Goal: Information Seeking & Learning: Check status

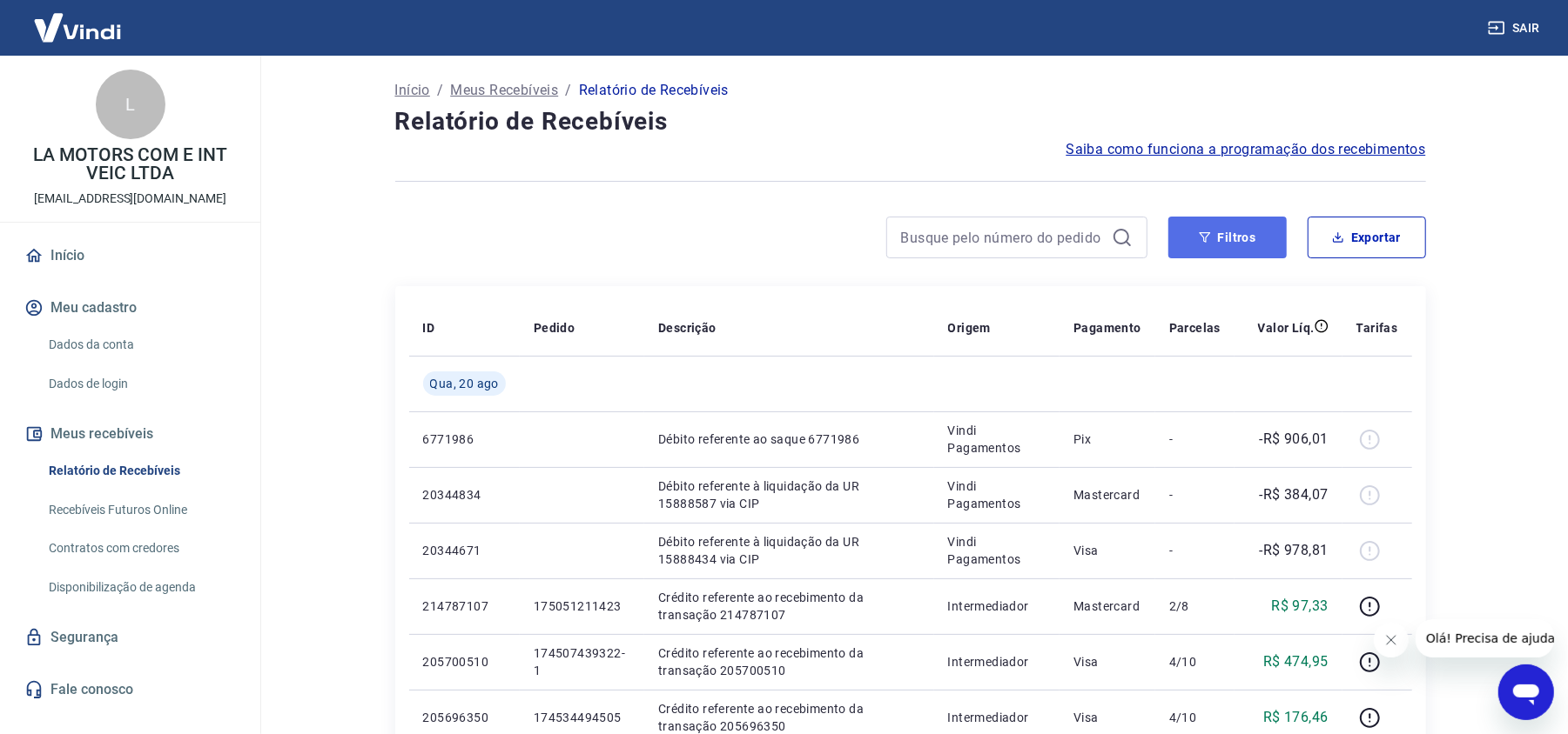
click at [1197, 235] on button "Filtros" at bounding box center [1227, 237] width 119 height 41
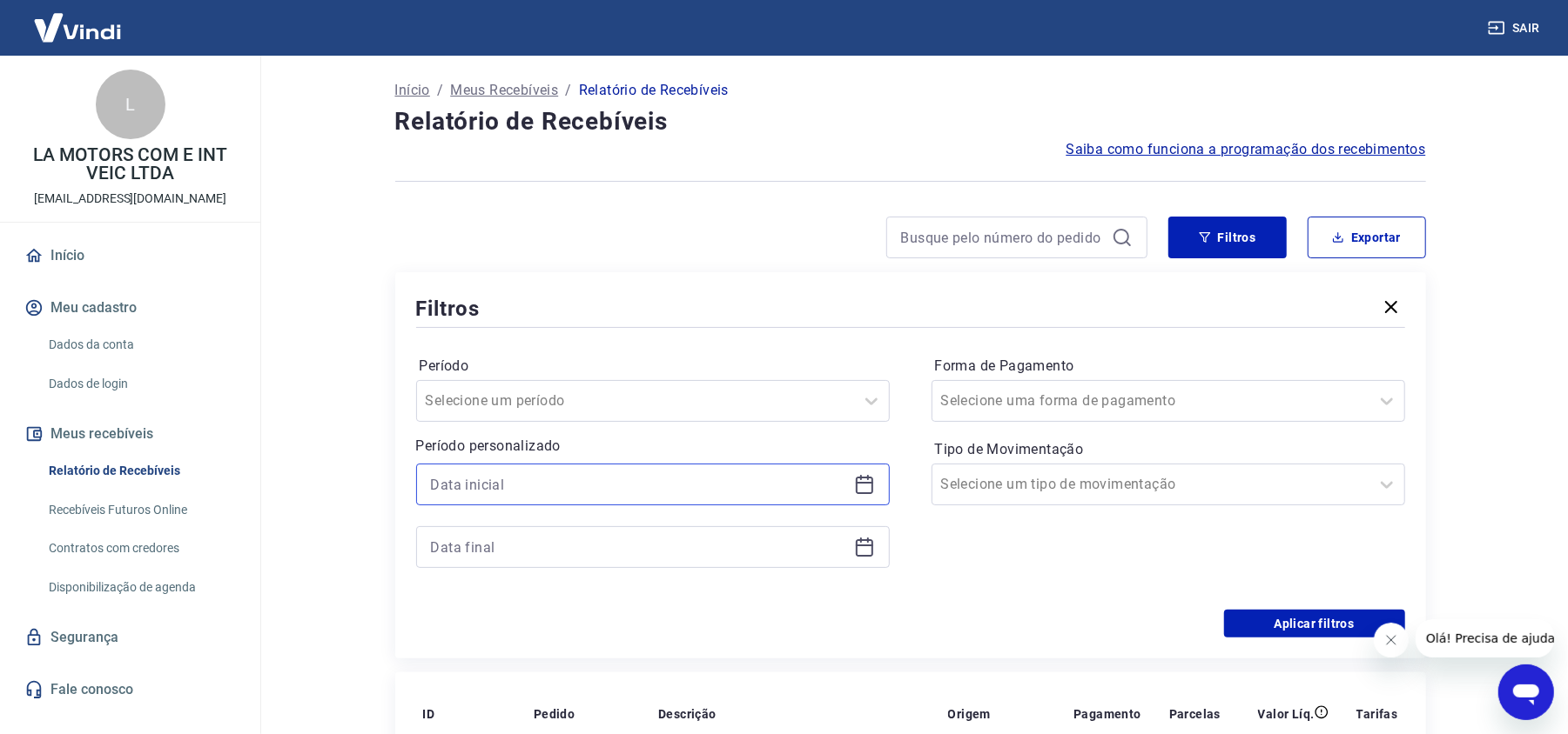
click at [729, 495] on input at bounding box center [638, 484] width 416 height 26
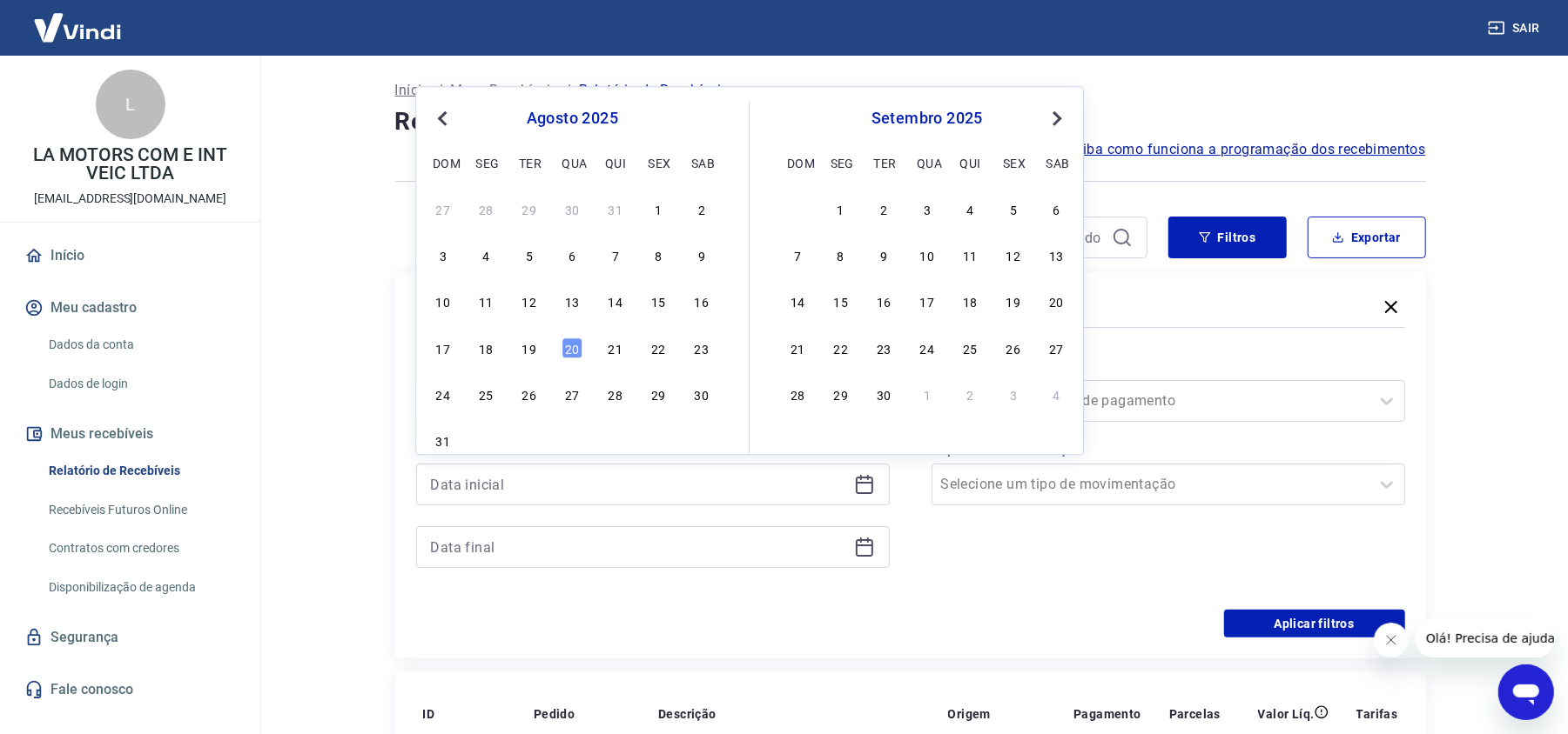
drag, startPoint x: 701, startPoint y: 304, endPoint x: 523, endPoint y: 348, distance: 183.4
click at [701, 304] on div "16" at bounding box center [701, 301] width 21 height 21
type input "[DATE]"
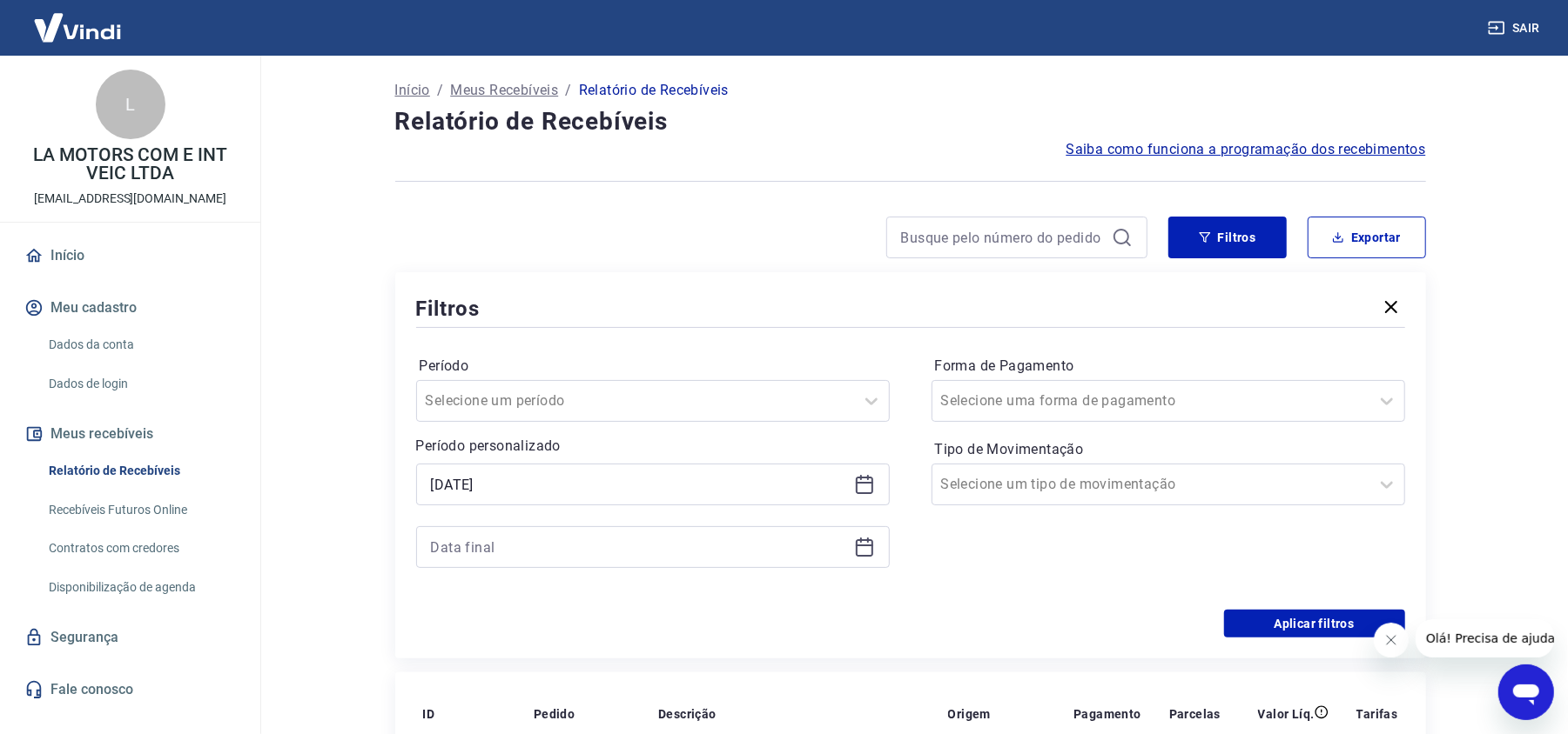
click at [868, 546] on icon at bounding box center [865, 545] width 18 height 2
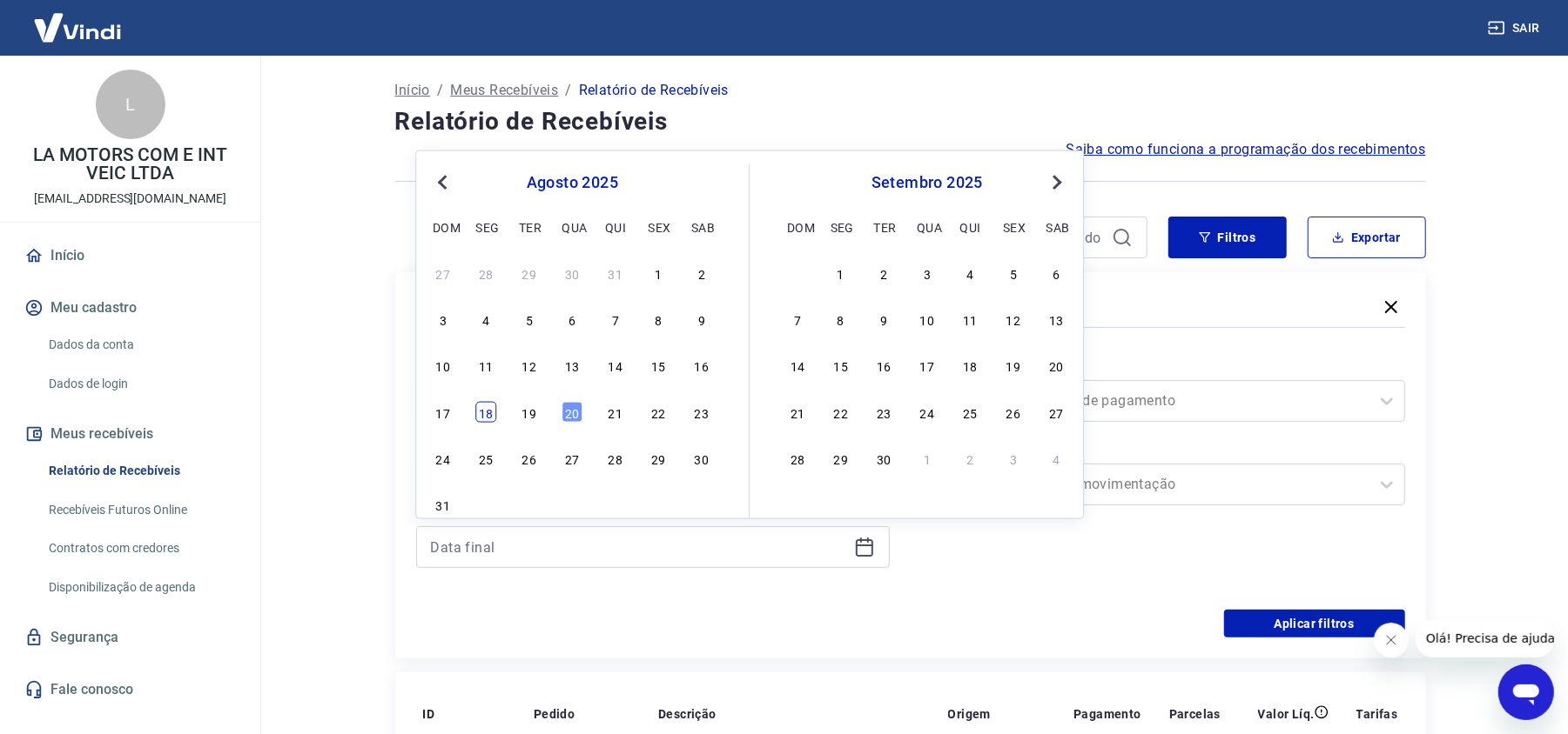
click at [480, 408] on div "18" at bounding box center [485, 411] width 21 height 21
type input "[DATE]"
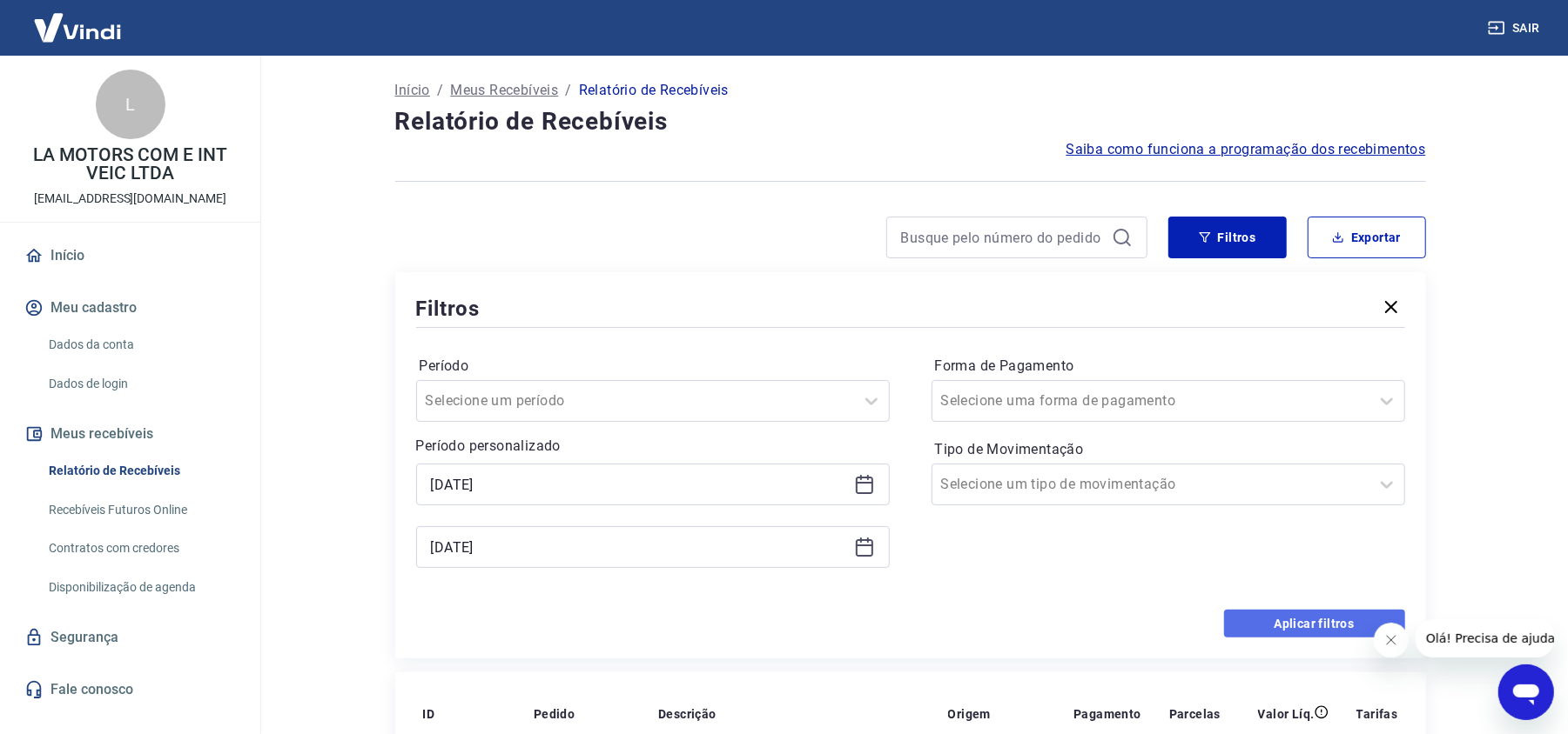
click at [1300, 633] on button "Aplicar filtros" at bounding box center [1314, 624] width 181 height 28
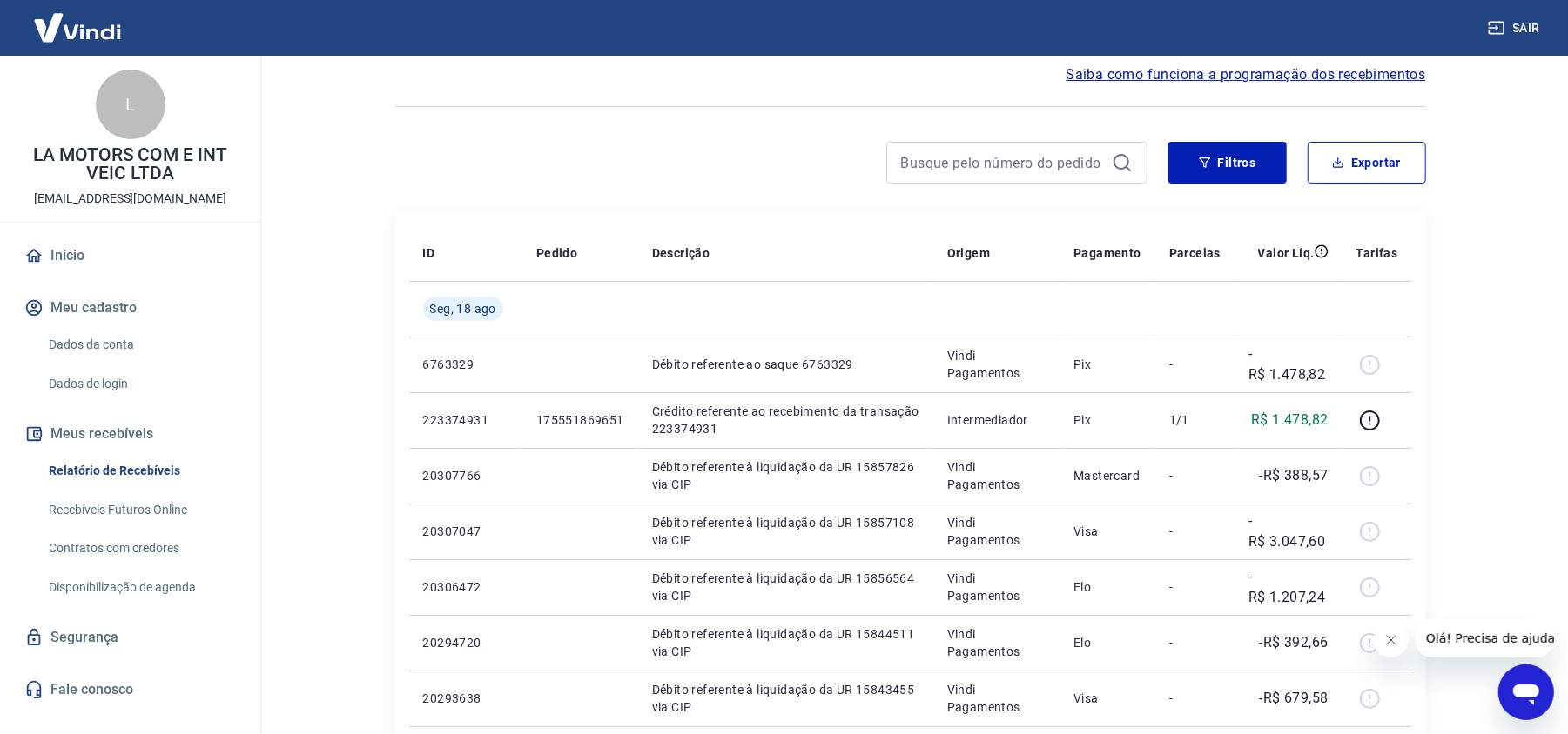
scroll to position [116, 0]
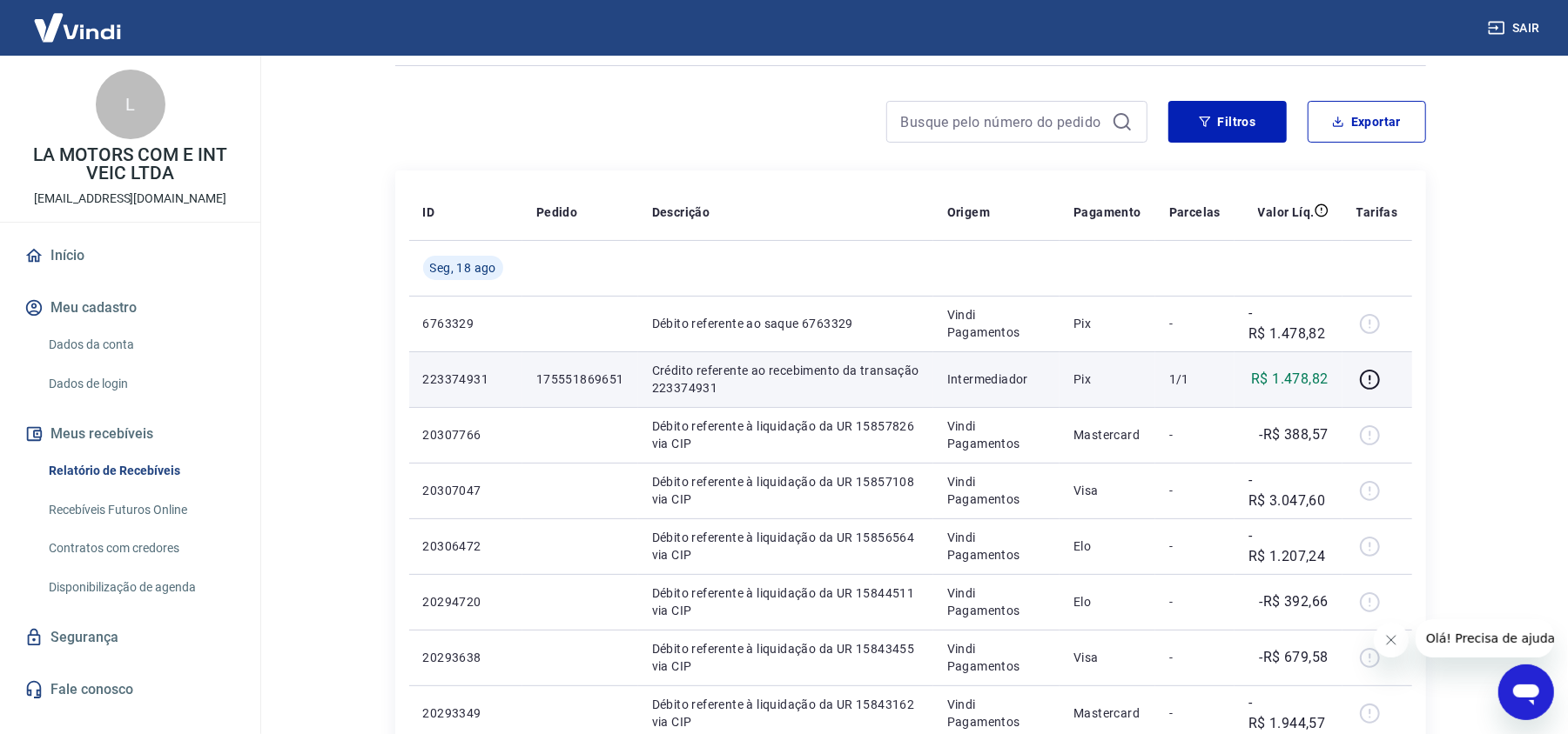
click at [593, 376] on p "175551869651" at bounding box center [580, 379] width 88 height 18
copy p "175551869651"
click at [457, 374] on p "223374931" at bounding box center [465, 379] width 85 height 18
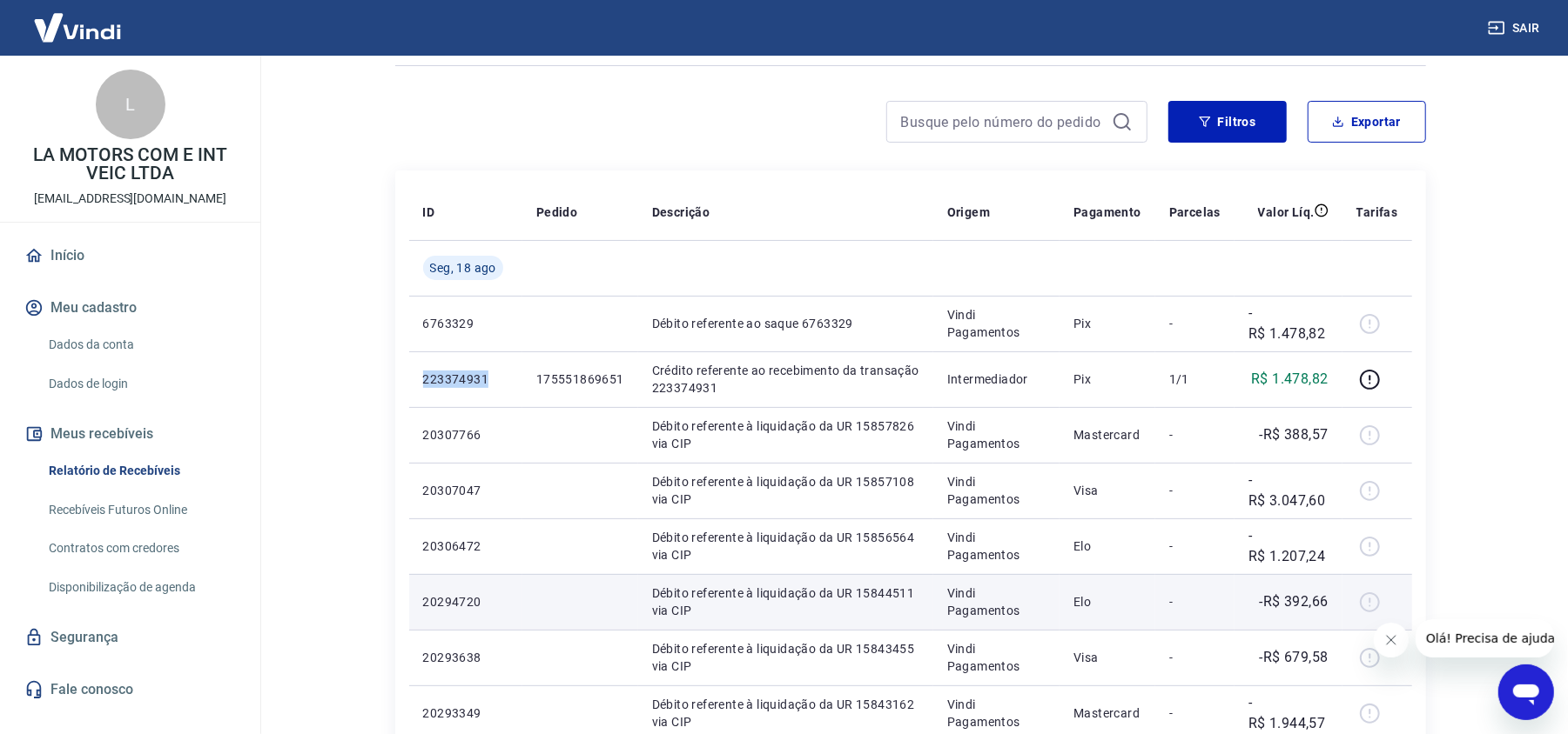
copy p "223374931"
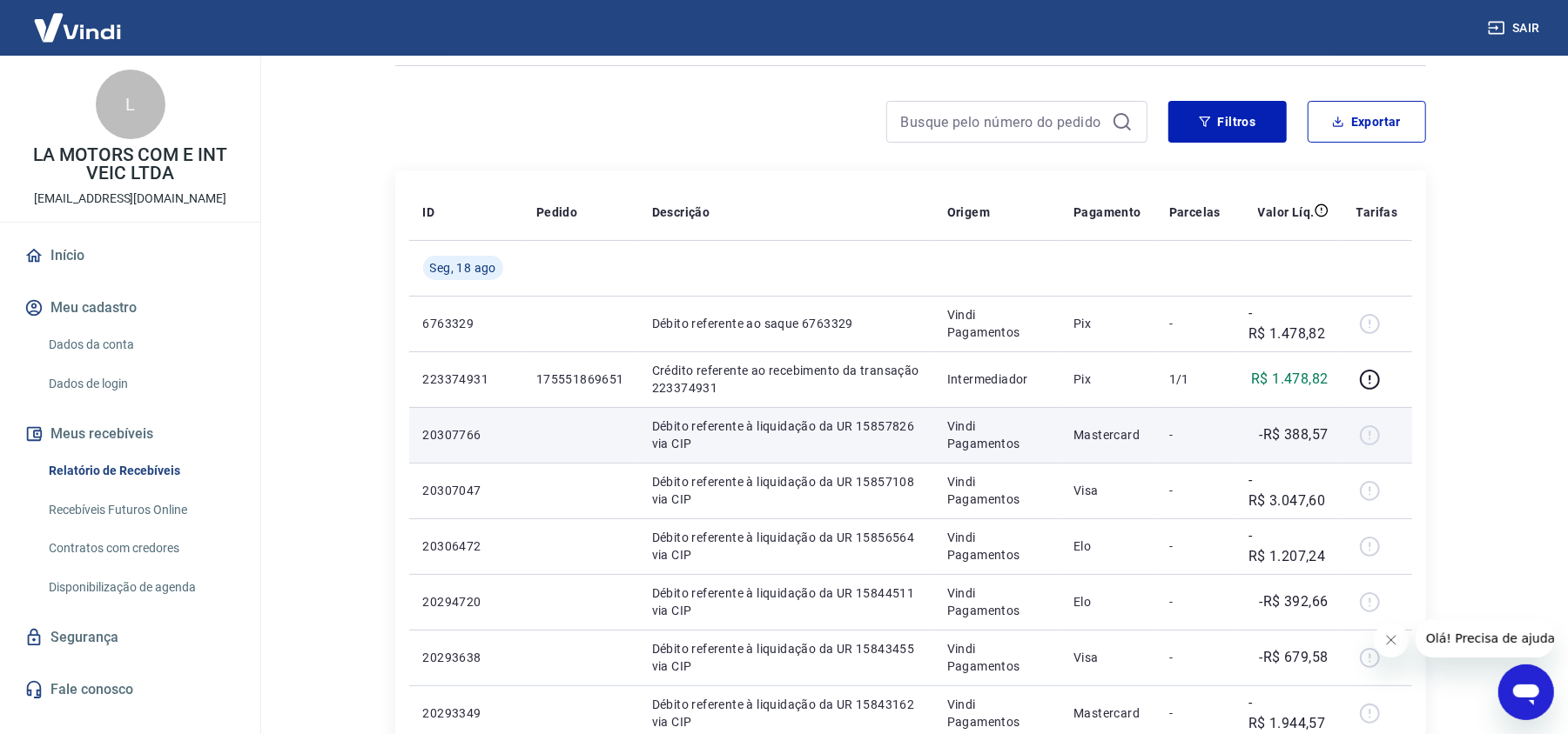
click at [767, 459] on td "Débito referente à liquidação da UR 15857826 via CIP" at bounding box center [785, 435] width 295 height 55
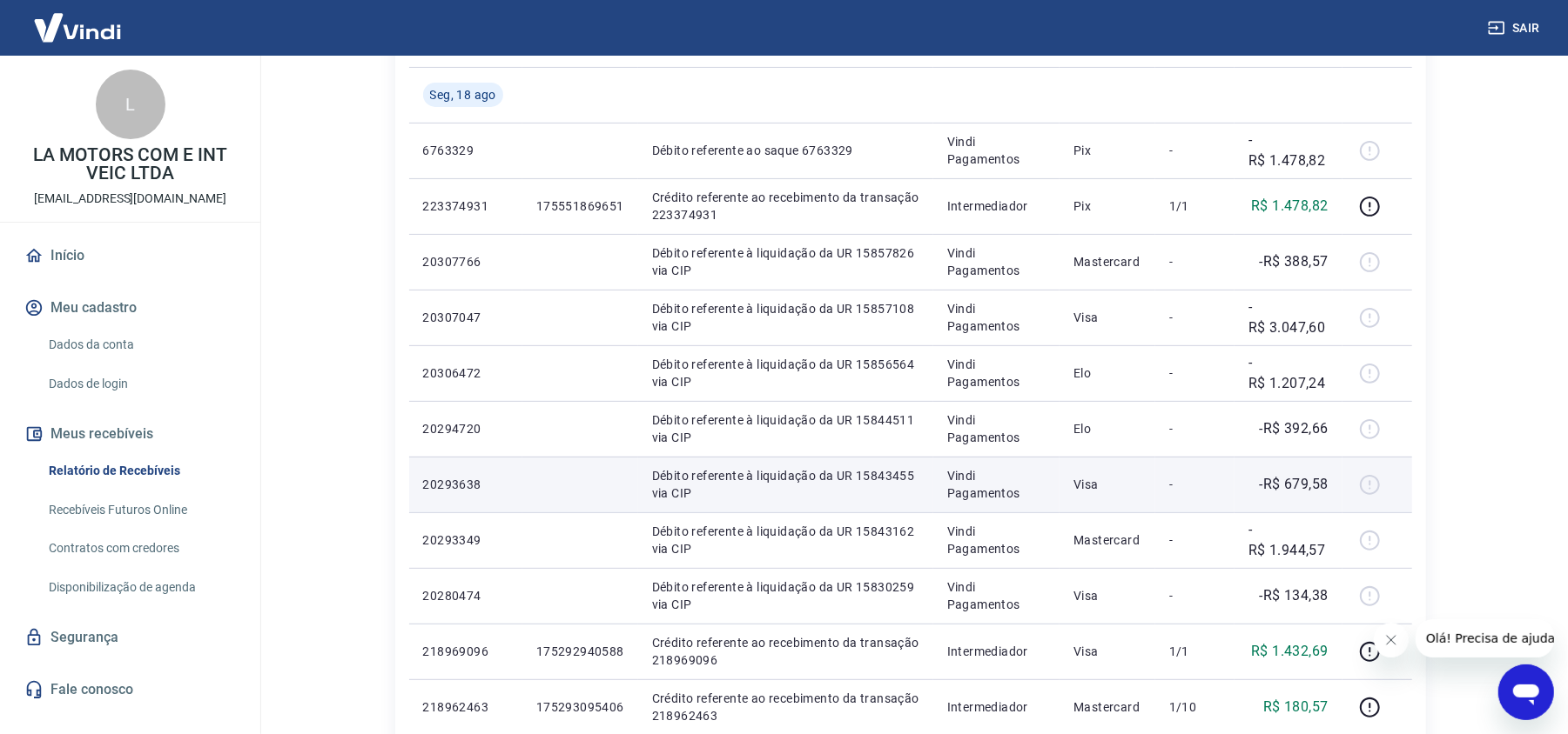
scroll to position [580, 0]
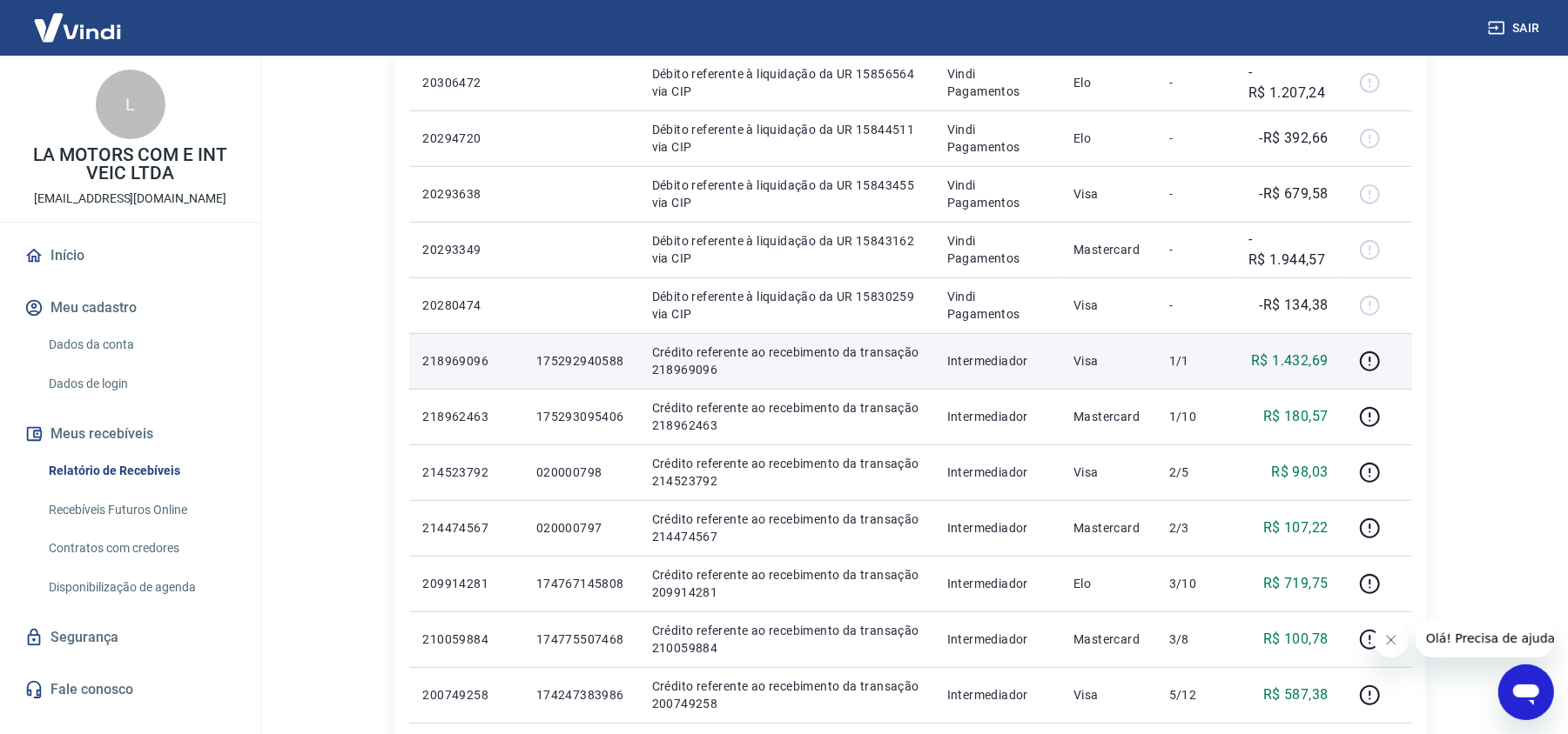
click at [600, 362] on p "175292940588" at bounding box center [580, 362] width 88 height 18
copy p "175292940588"
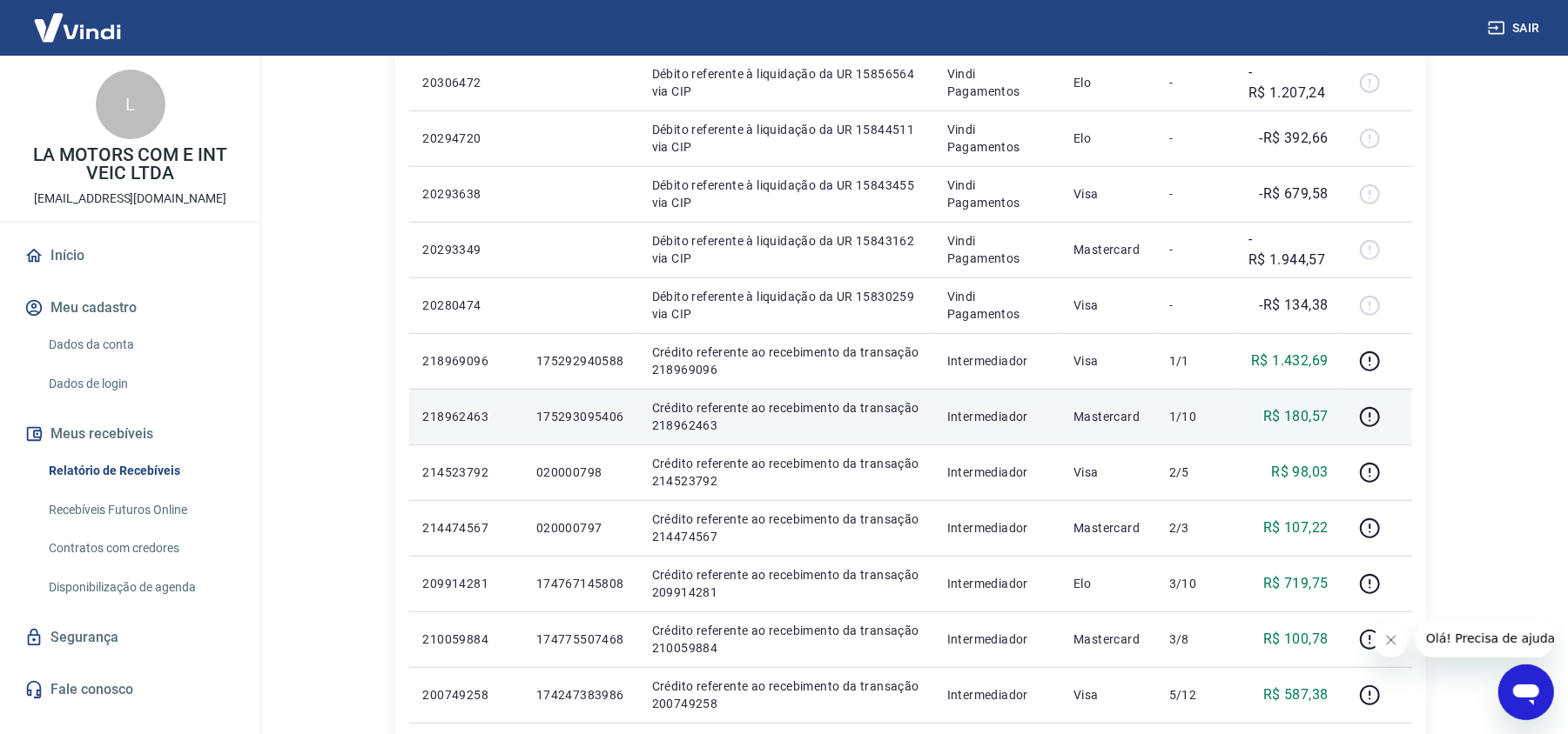
click at [589, 408] on p "175293095406" at bounding box center [580, 417] width 88 height 18
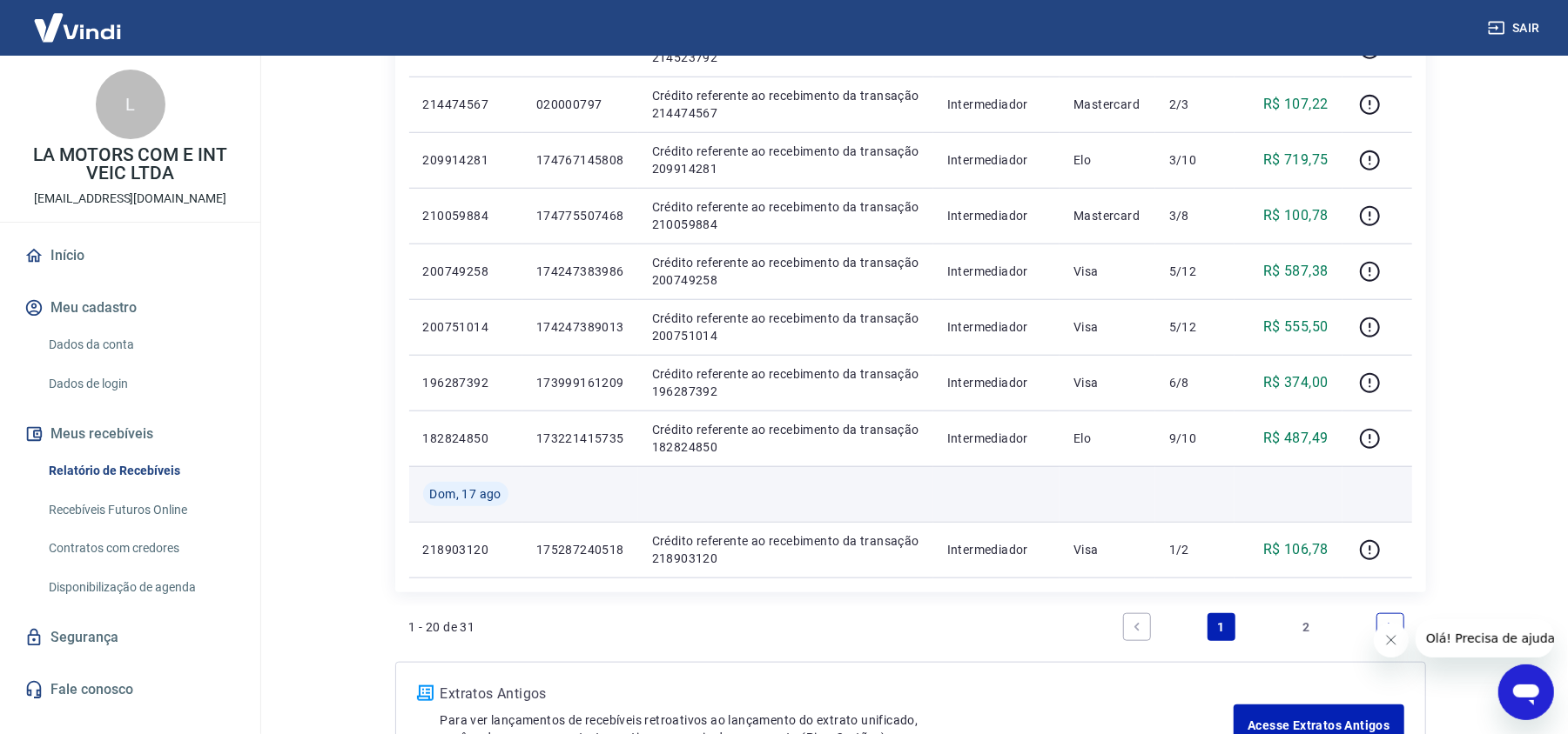
scroll to position [1044, 0]
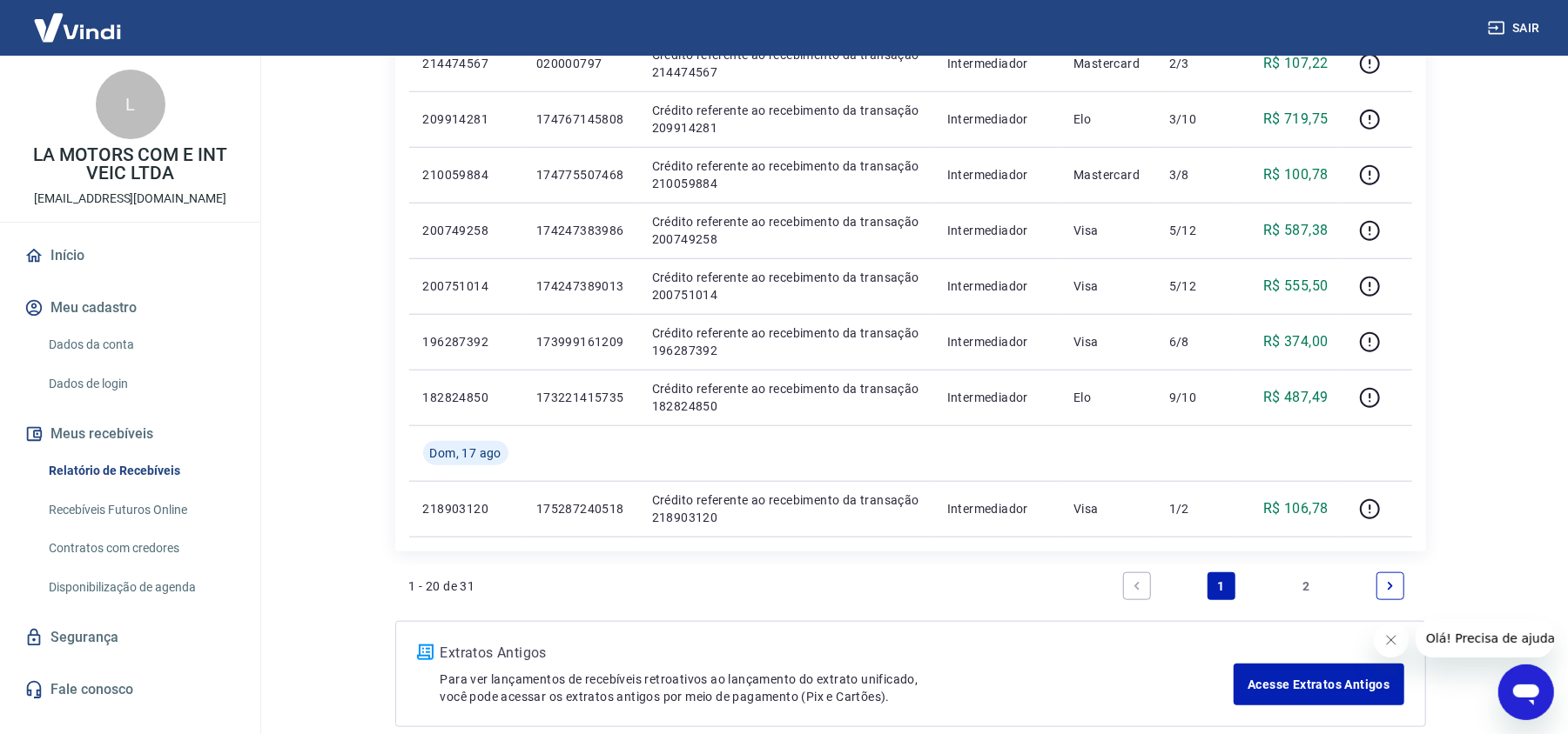
click at [1310, 589] on link "2" at bounding box center [1305, 587] width 28 height 28
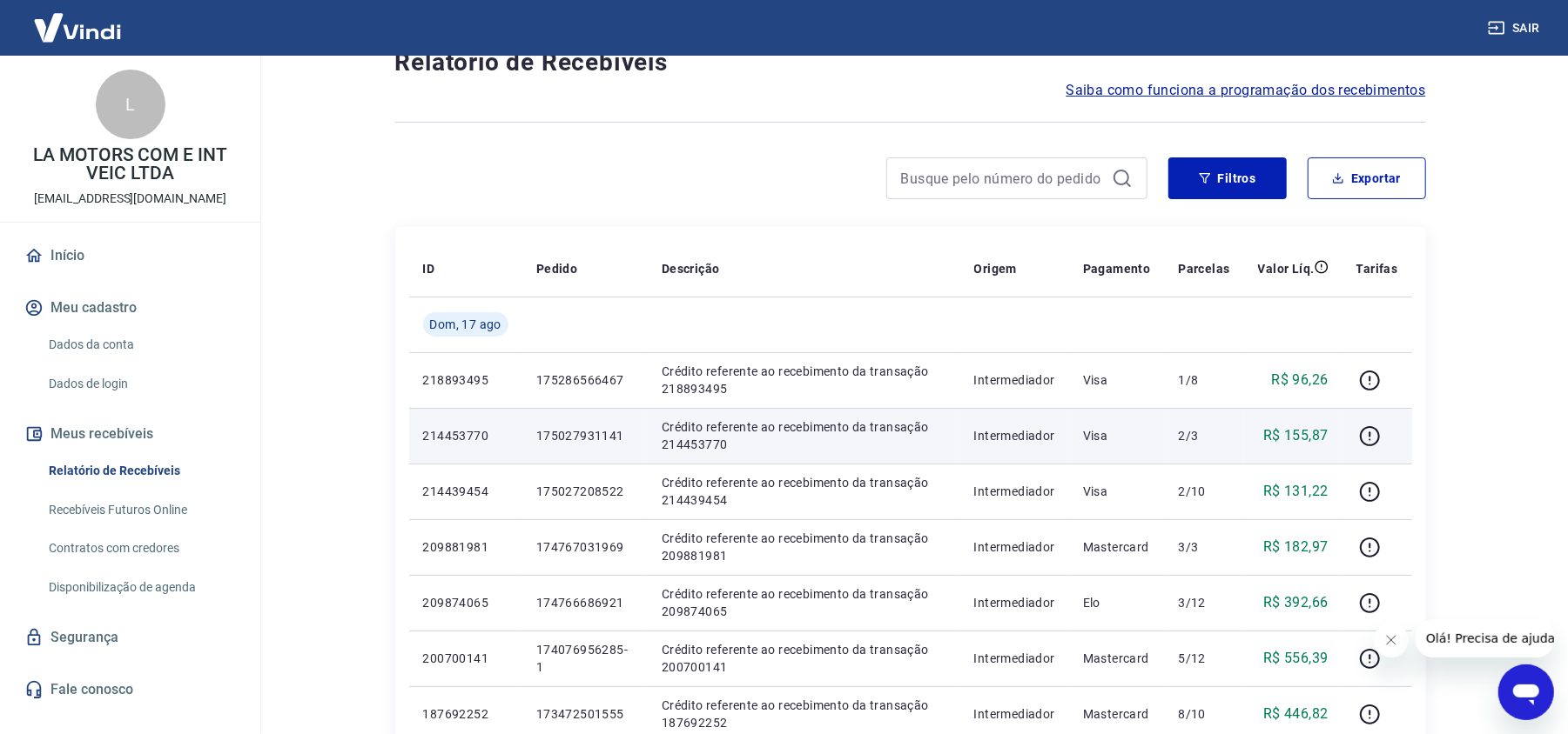
scroll to position [116, 0]
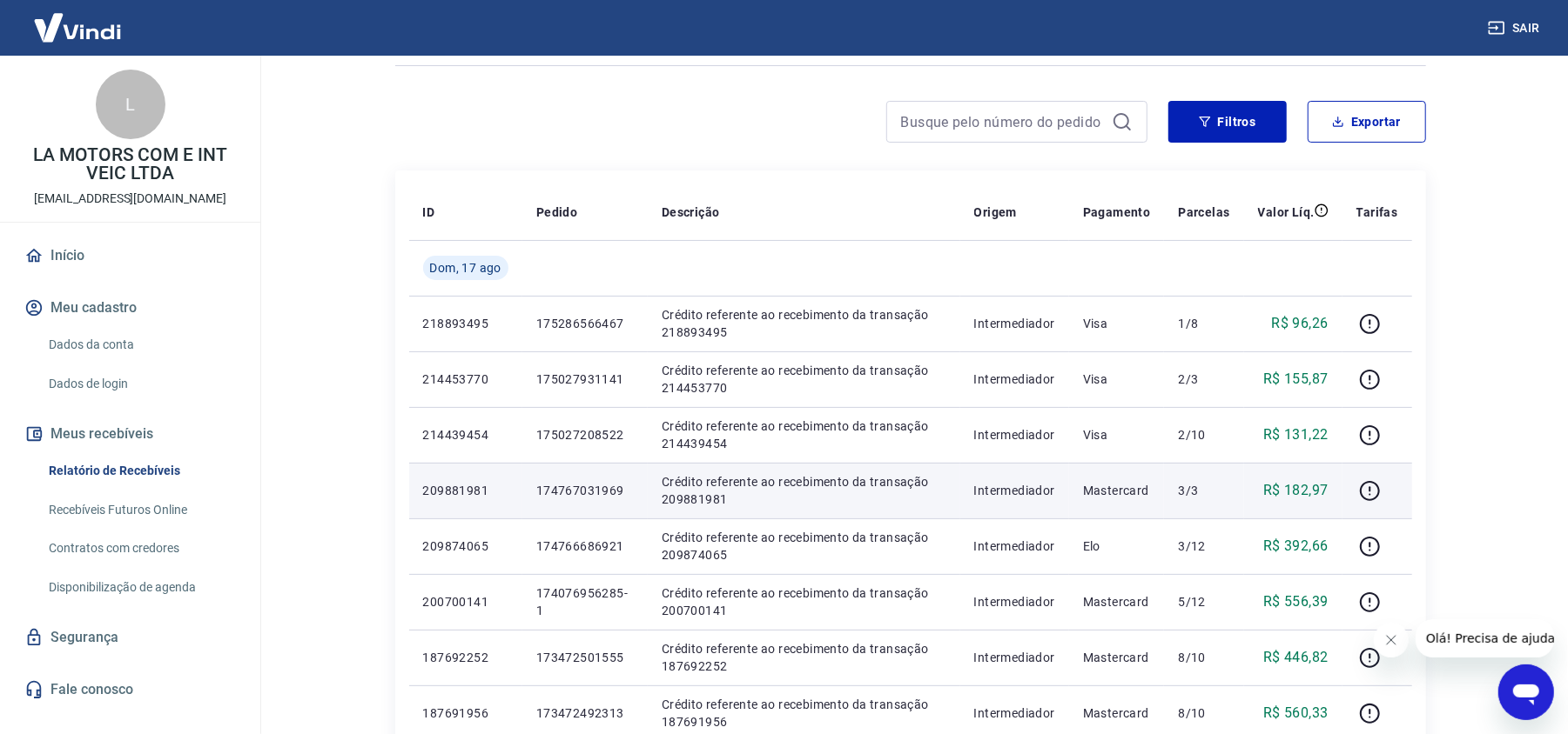
click at [601, 484] on p "174767031969" at bounding box center [585, 491] width 98 height 18
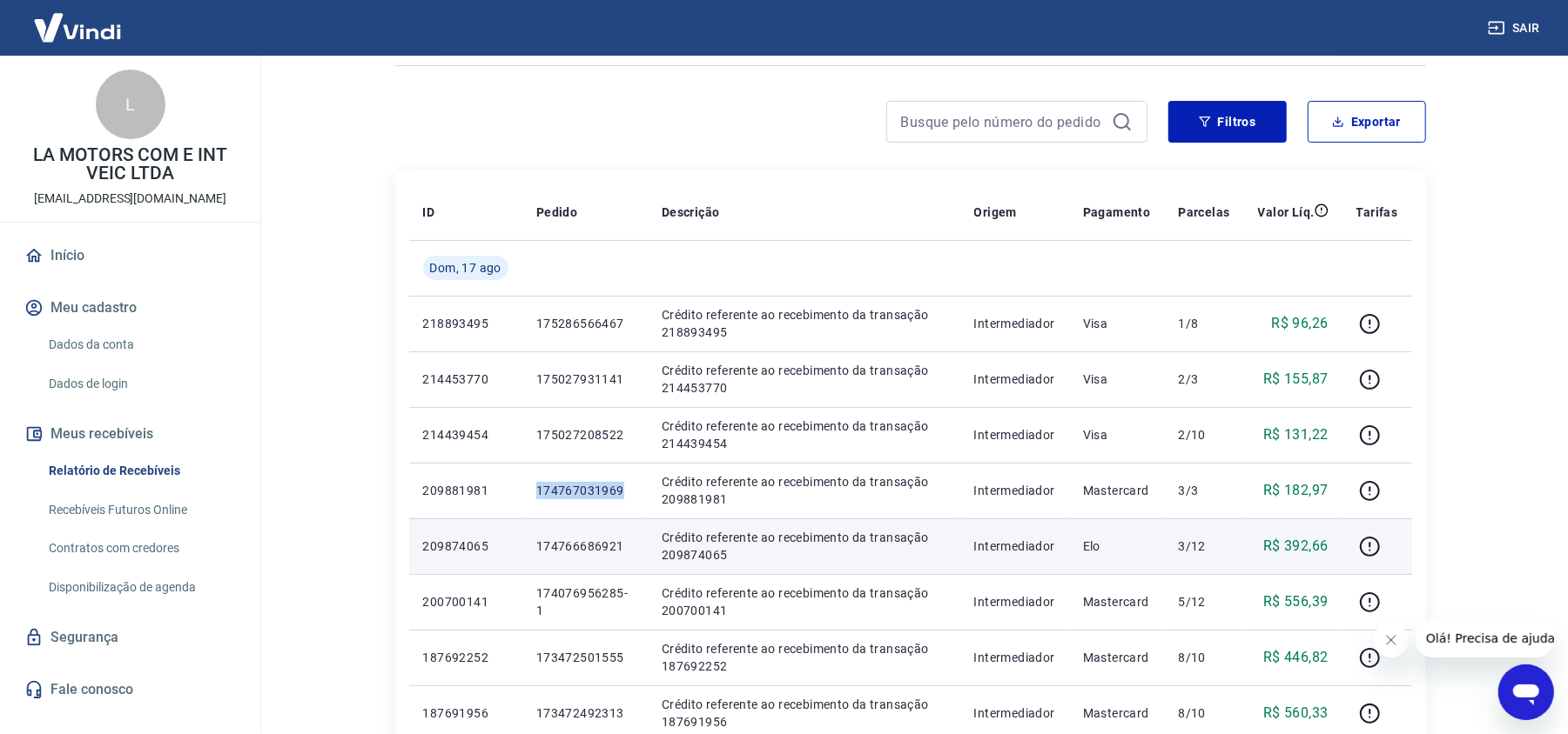
copy p "174767031969"
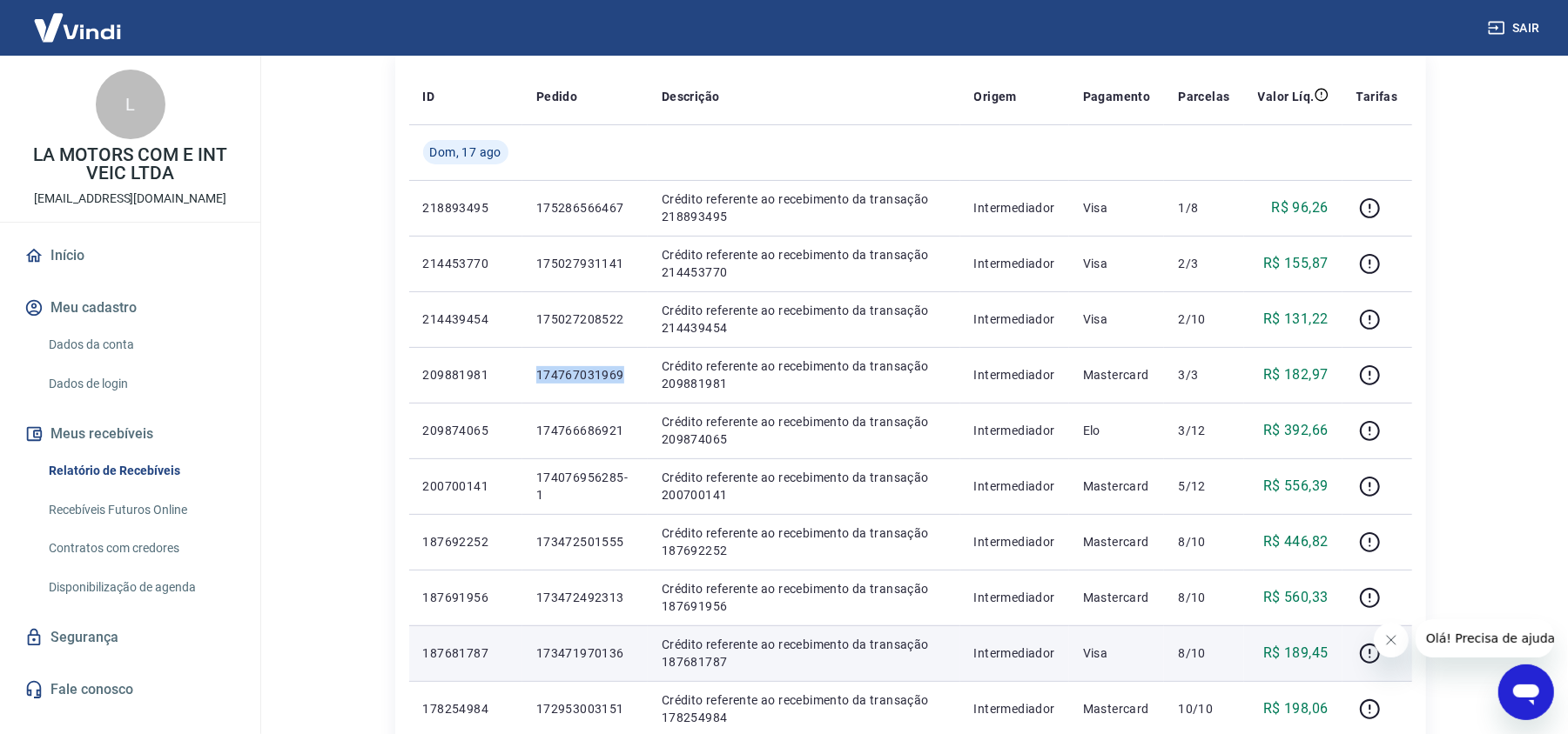
scroll to position [348, 0]
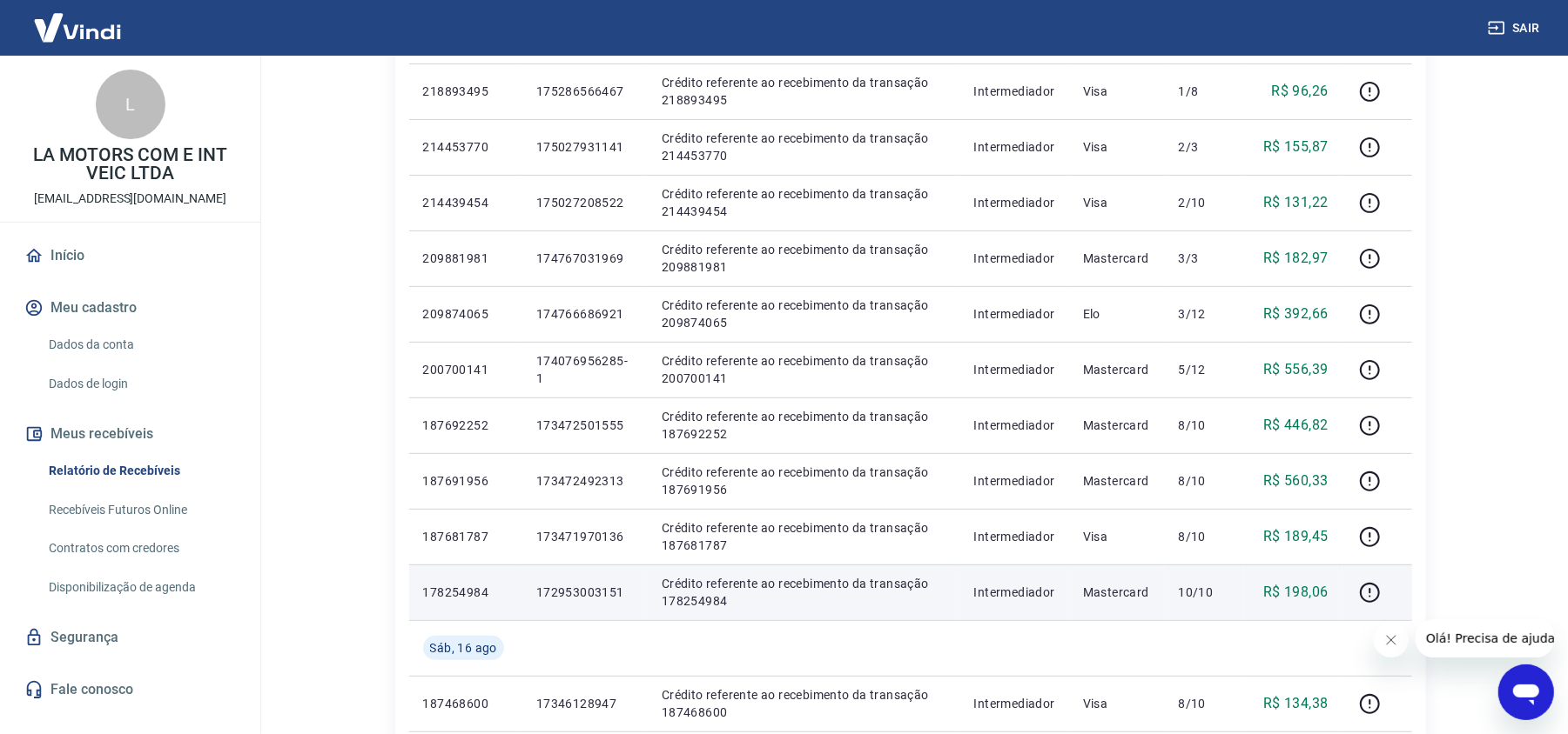
click at [576, 586] on p "172953003151" at bounding box center [585, 593] width 98 height 18
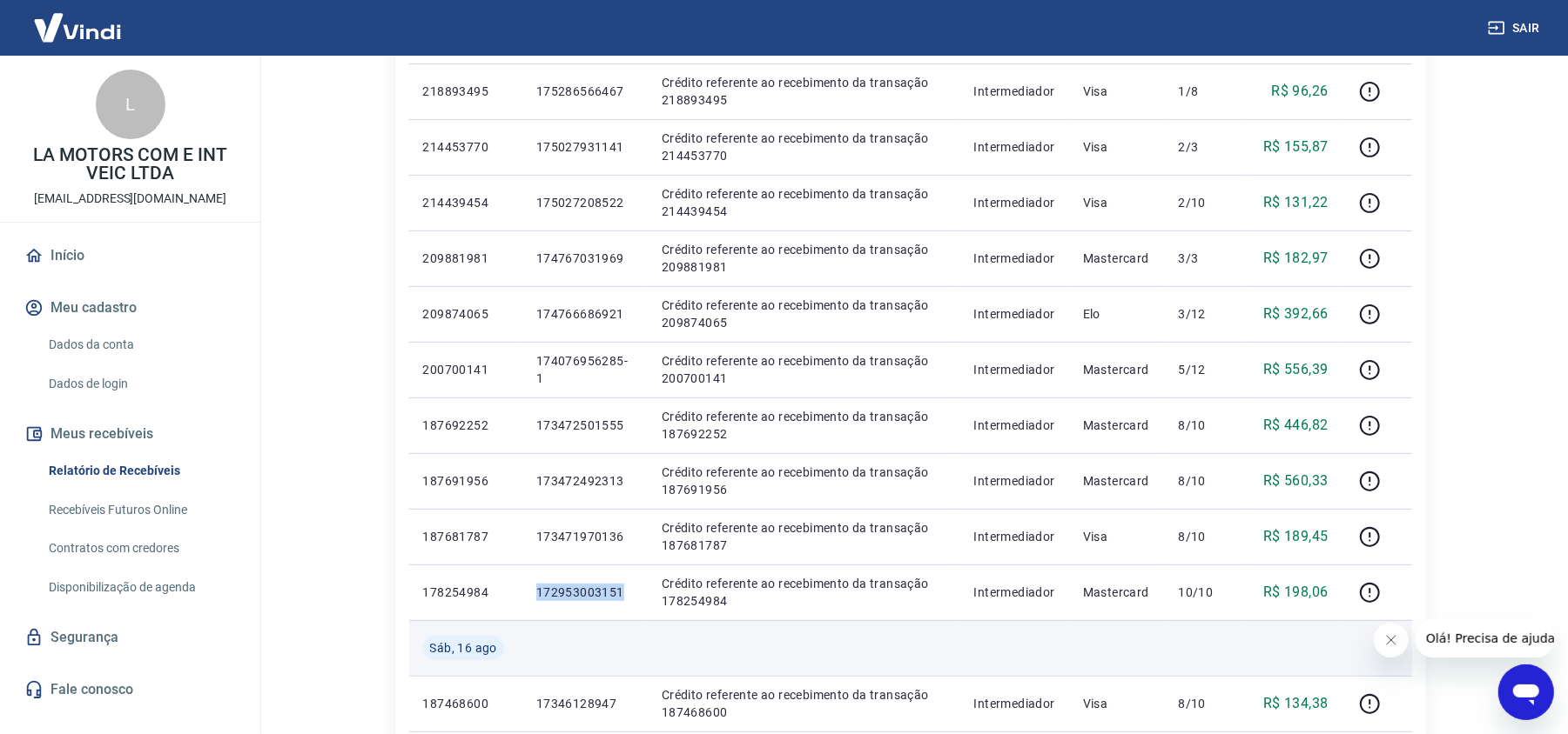
copy p "172953003151"
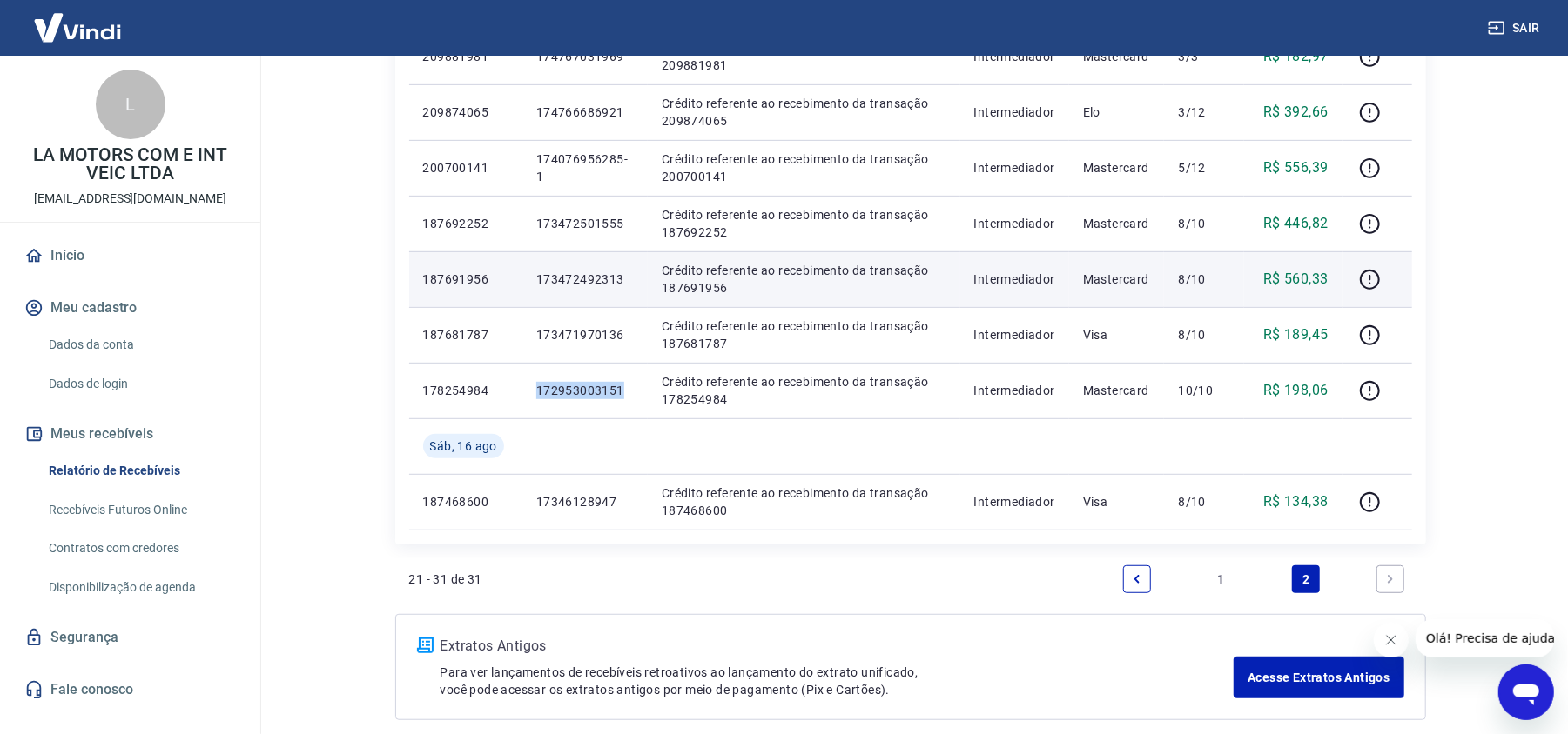
scroll to position [580, 0]
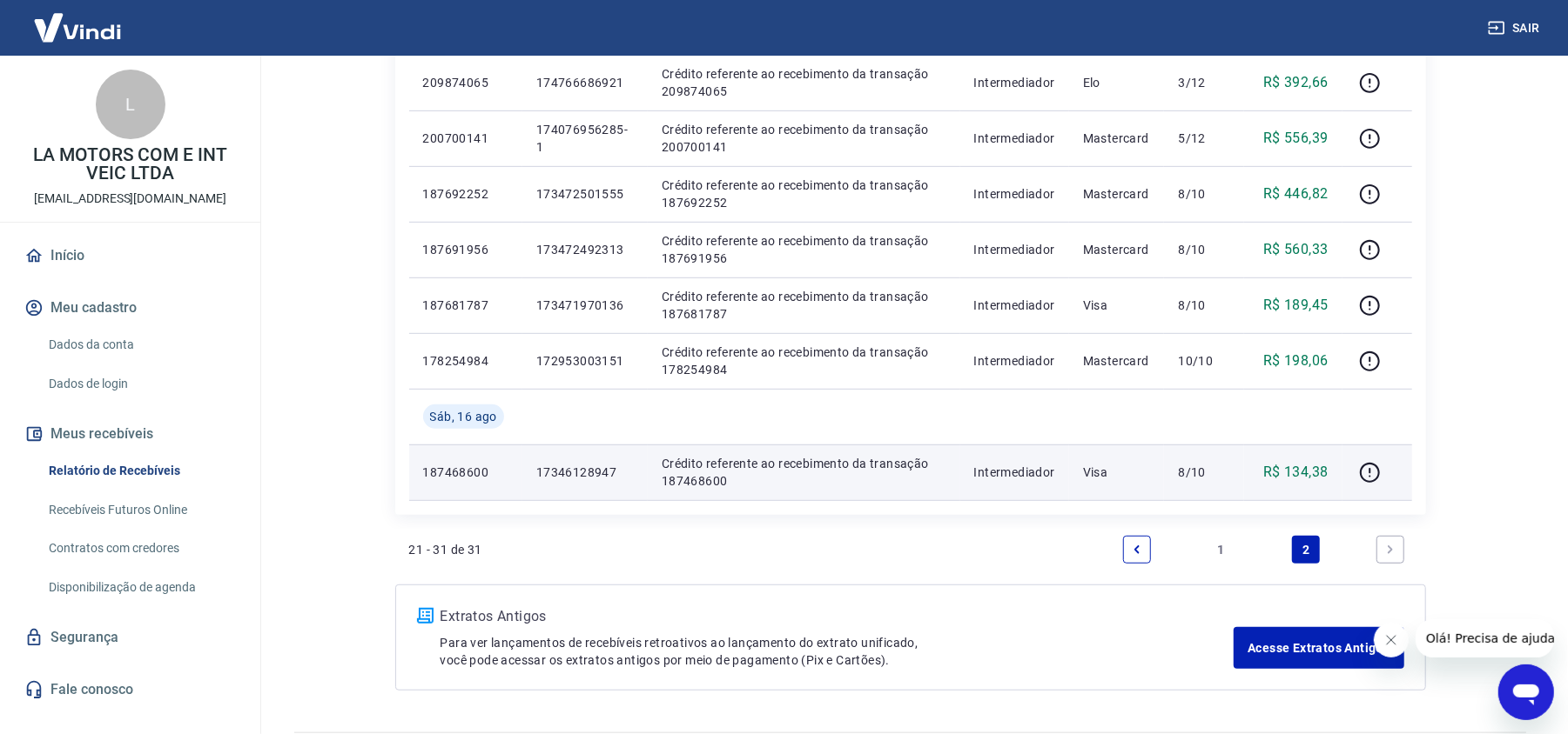
click at [589, 471] on p "17346128947" at bounding box center [585, 473] width 98 height 18
copy p "17346128947"
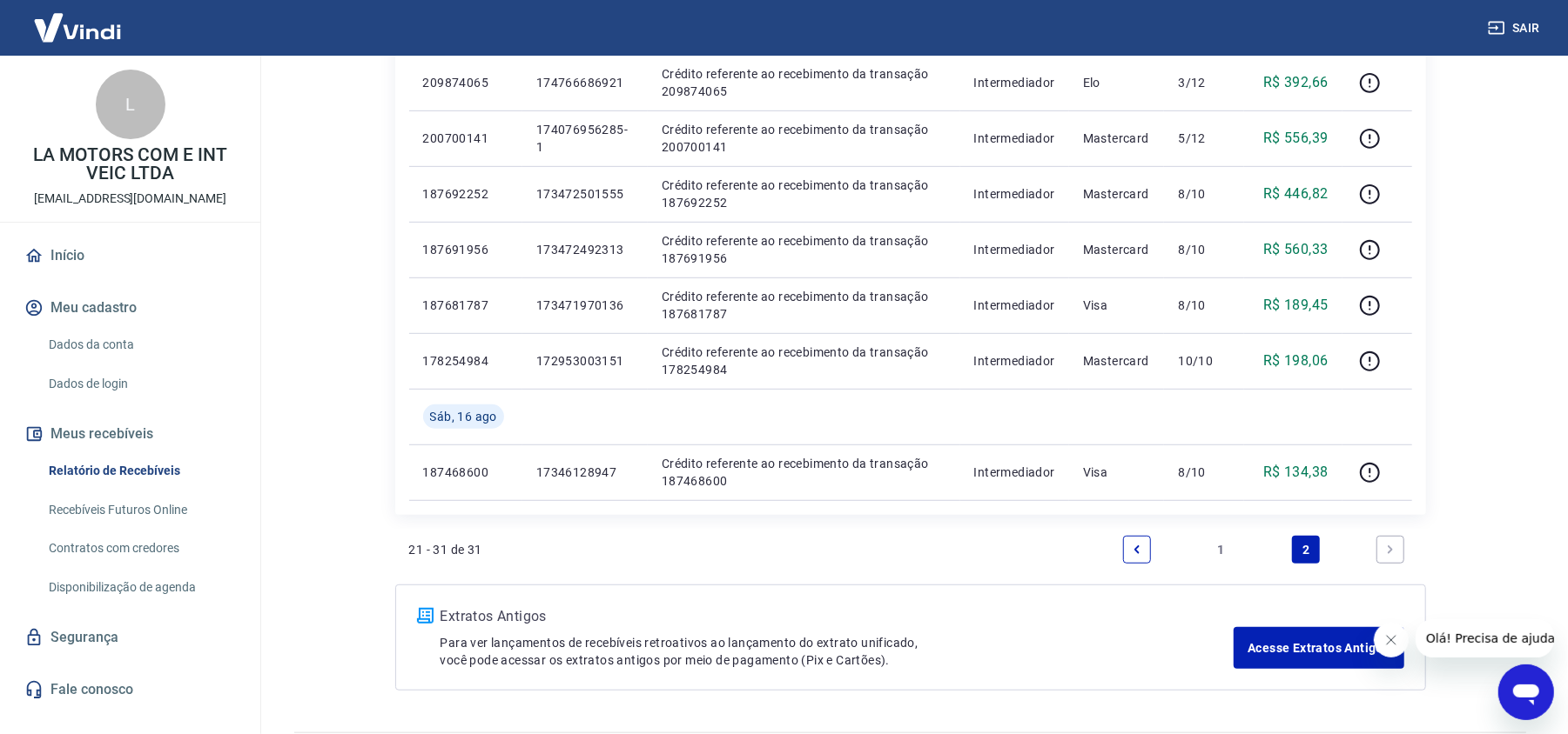
click at [1147, 551] on link "Previous page" at bounding box center [1136, 550] width 28 height 28
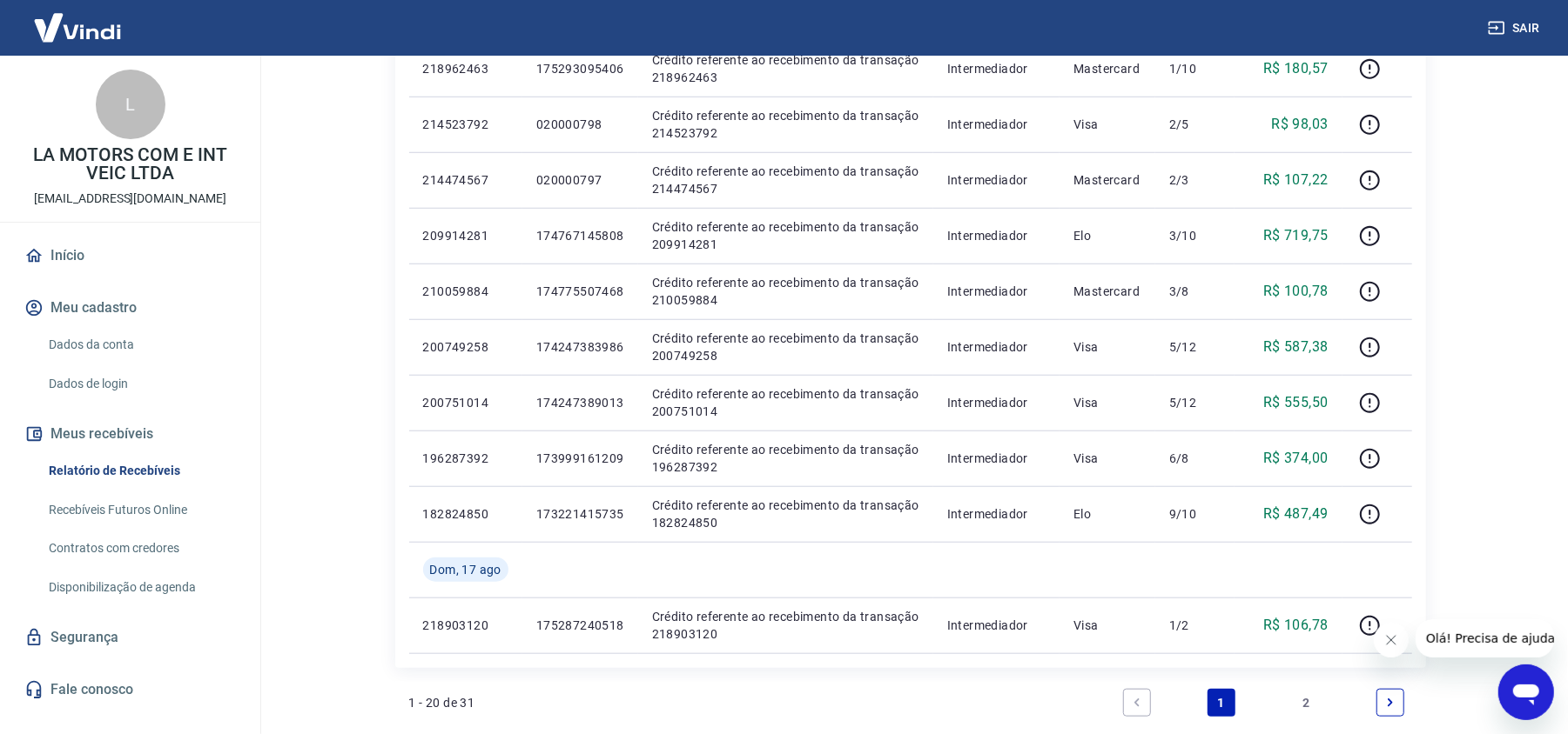
scroll to position [1044, 0]
